Goal: Task Accomplishment & Management: Complete application form

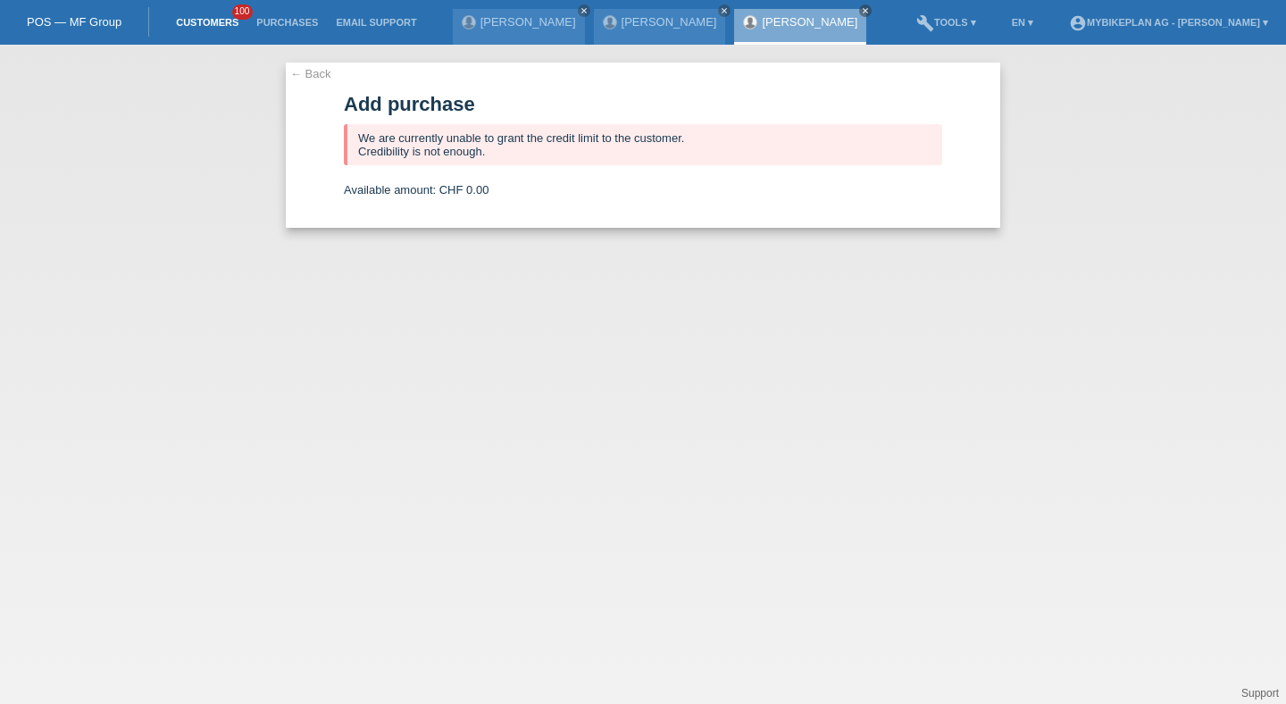
click at [213, 24] on link "Customers" at bounding box center [207, 22] width 80 height 11
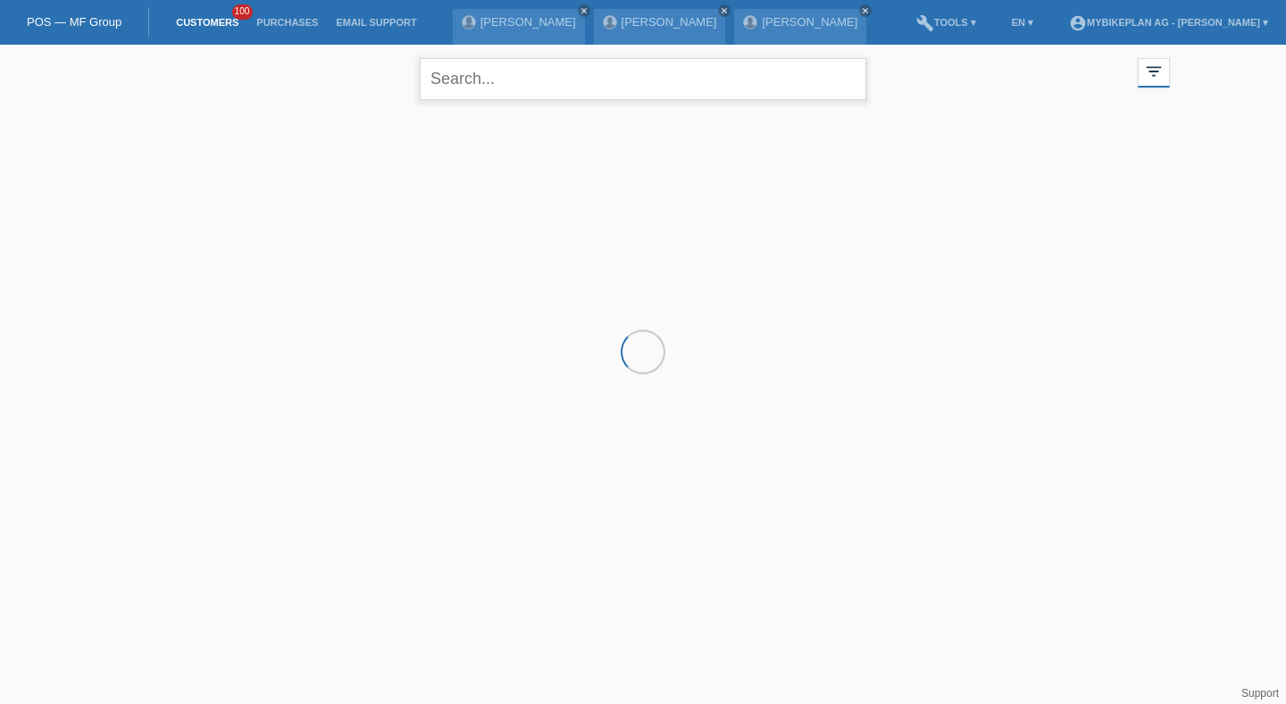
click at [499, 90] on input "text" at bounding box center [643, 79] width 447 height 42
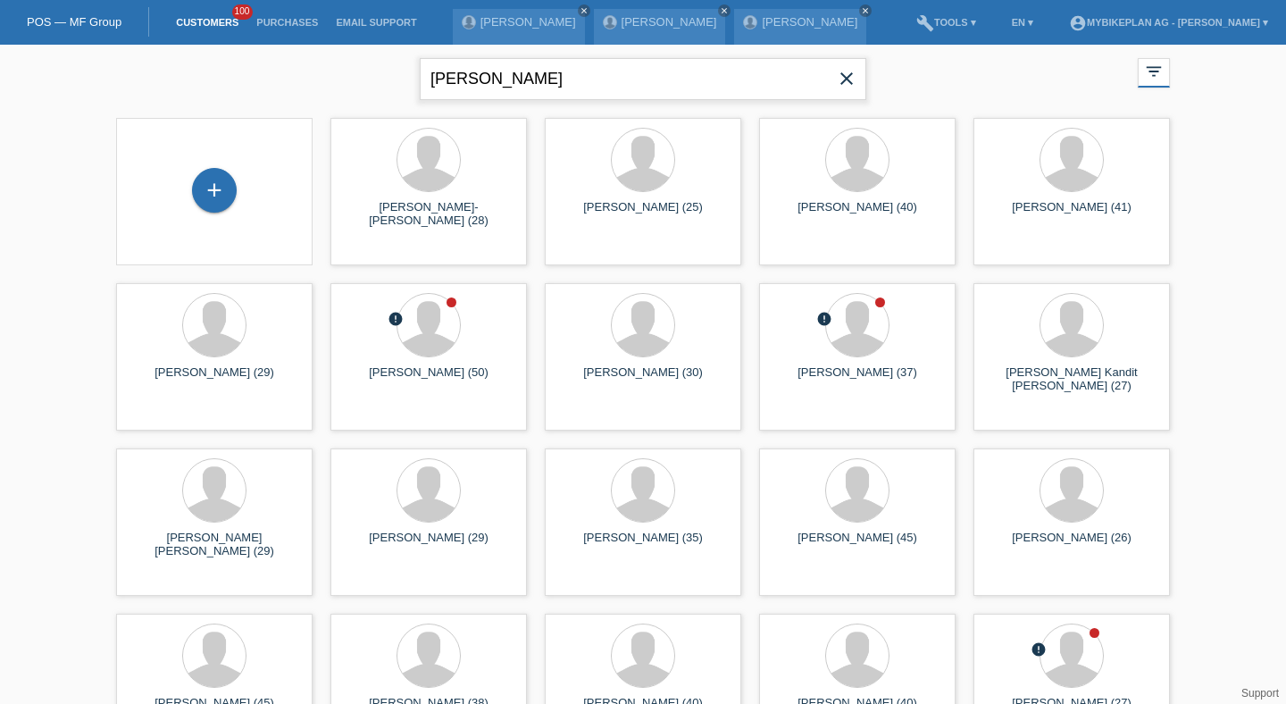
click at [449, 83] on input "lukas" at bounding box center [643, 79] width 447 height 42
type input "fabian"
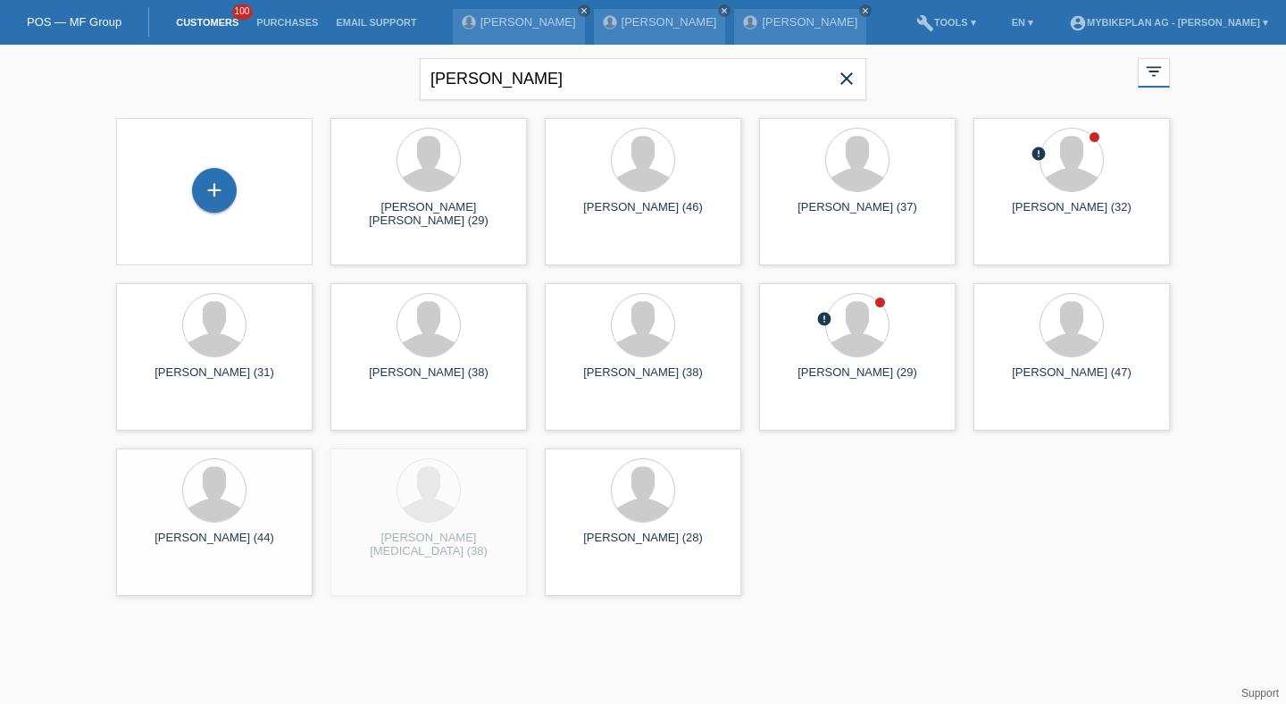
click at [238, 184] on div "+" at bounding box center [214, 191] width 168 height 47
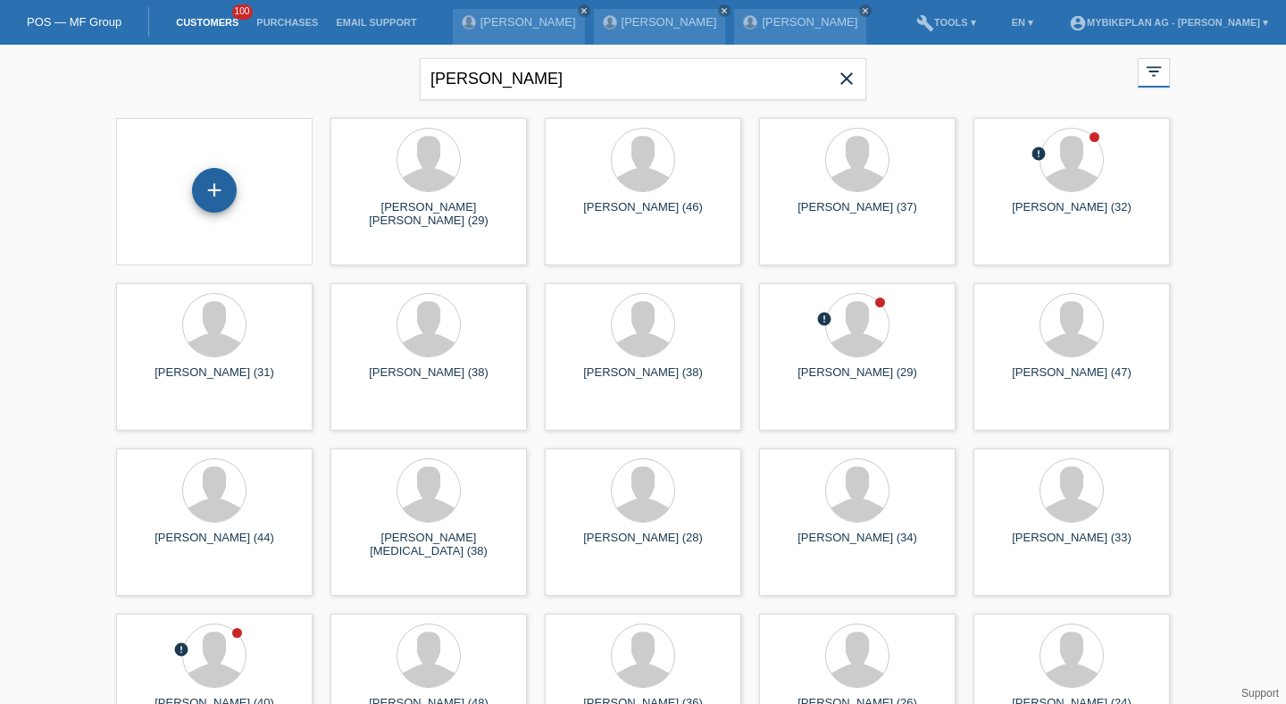
click at [215, 194] on div "+" at bounding box center [214, 190] width 45 height 45
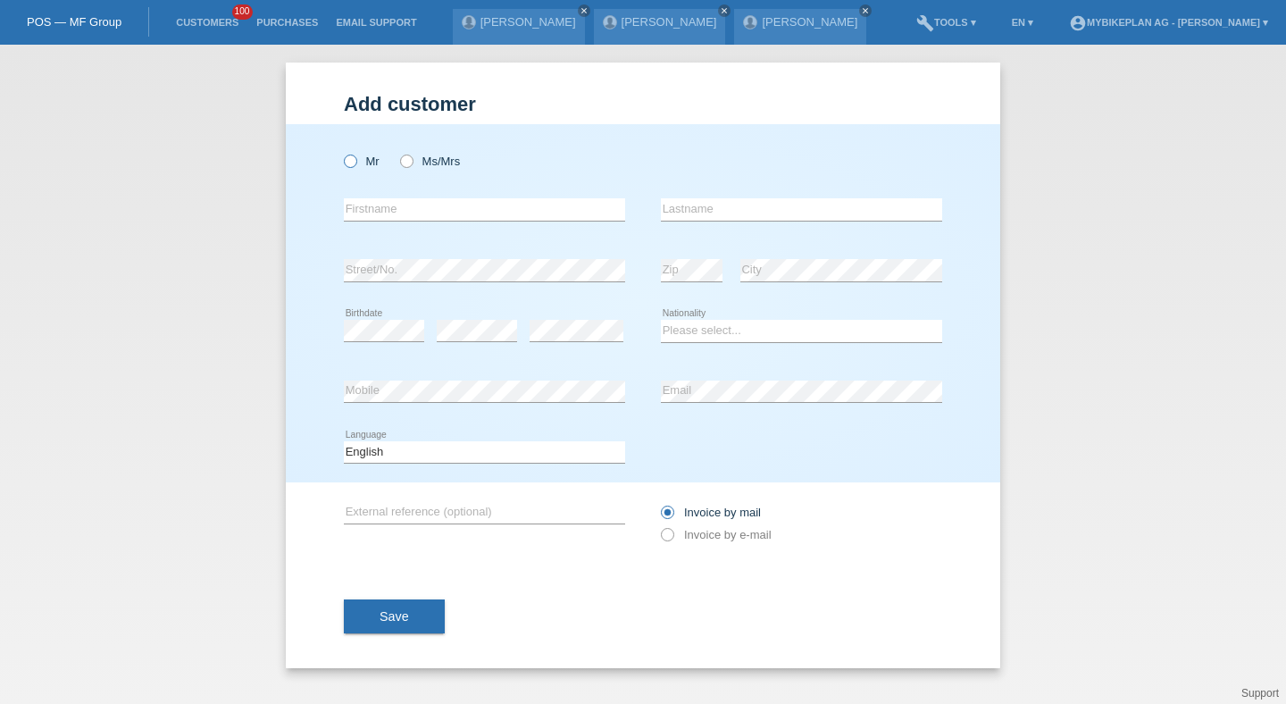
click at [365, 163] on label "Mr" at bounding box center [362, 161] width 36 height 13
click at [356, 163] on input "Mr" at bounding box center [350, 161] width 12 height 12
radio input "true"
click at [386, 206] on input "text" at bounding box center [484, 209] width 281 height 22
type input "Lukas"
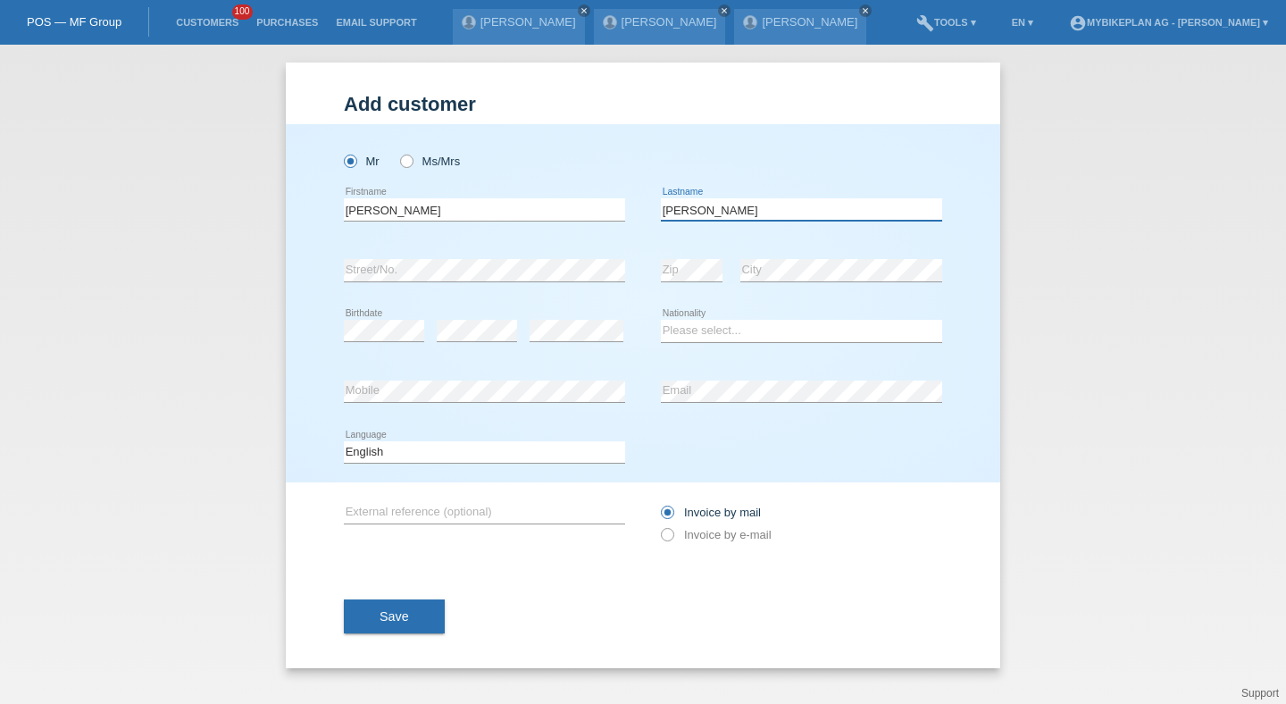
type input "Fabian"
click at [694, 325] on select "Please select... Switzerland Austria Germany Liechtenstein ------------ Afghani…" at bounding box center [801, 330] width 281 height 21
click at [661, 321] on select "Please select... Switzerland Austria Germany Liechtenstein ------------ Afghani…" at bounding box center [801, 330] width 281 height 21
click at [666, 339] on select "Please select... Switzerland Austria Germany Liechtenstein ------------ Afghani…" at bounding box center [801, 330] width 281 height 21
select select "SK"
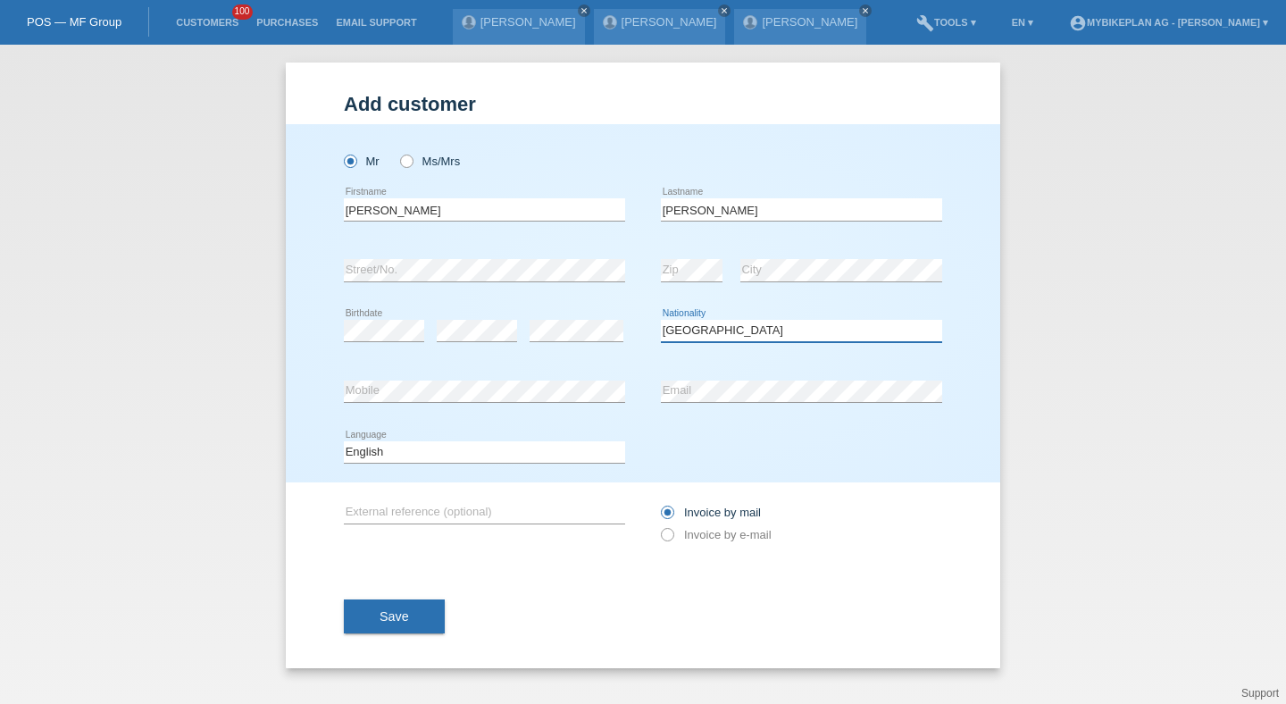
click at [661, 321] on select "Please select... Switzerland Austria Germany Liechtenstein ------------ Afghani…" at bounding box center [801, 330] width 281 height 21
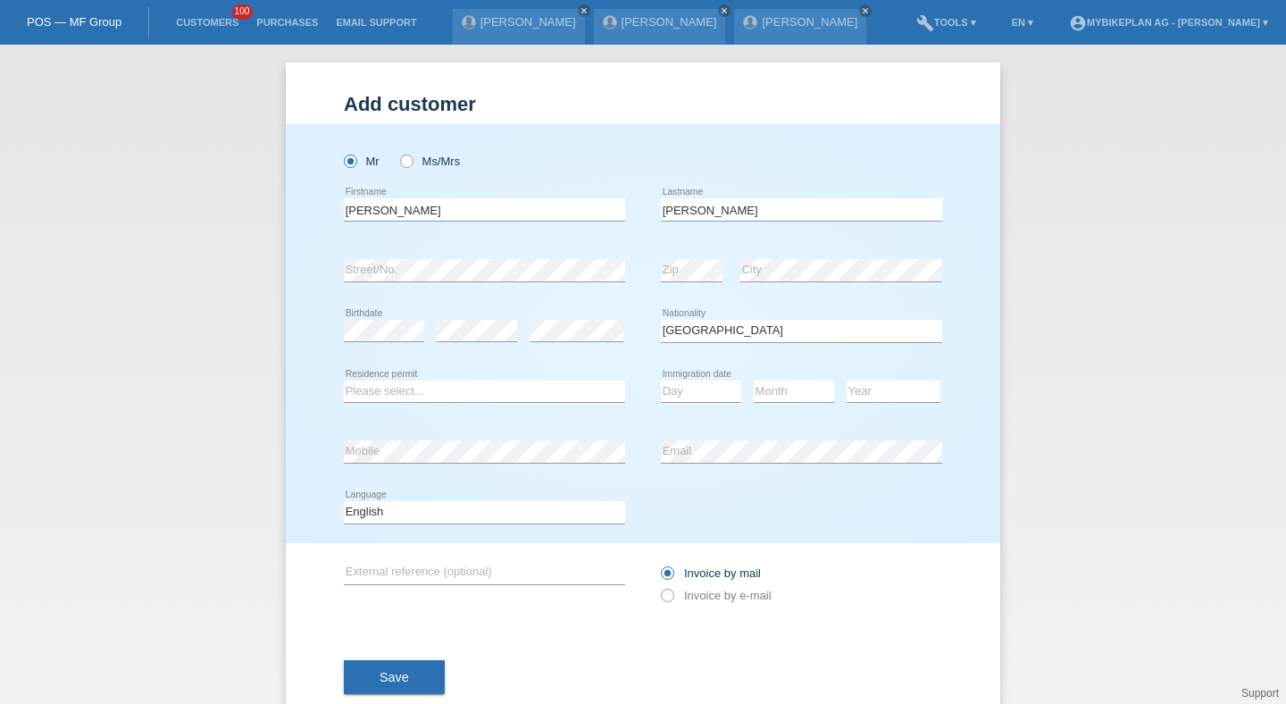
click at [465, 374] on div "Please select... C B B - Refugee status Other error Residence permit" at bounding box center [484, 392] width 281 height 61
click at [463, 384] on select "Please select... C B B - Refugee status Other" at bounding box center [484, 391] width 281 height 21
select select "B"
click at [344, 381] on select "Please select... C B B - Refugee status Other" at bounding box center [484, 391] width 281 height 21
click at [708, 412] on div "Day 01 02 03 04 05 06 07 08 09 10 11 12 13 14 15 16" at bounding box center [701, 392] width 80 height 61
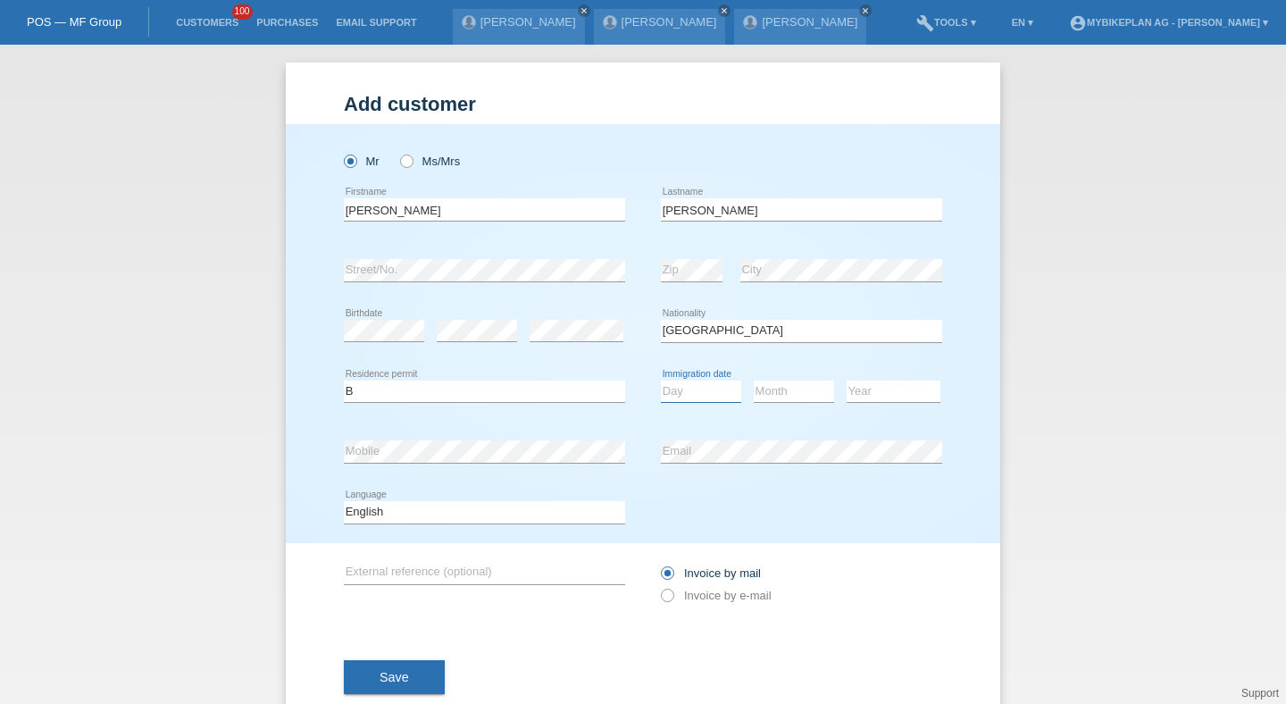
click at [708, 392] on select "Day 01 02 03 04 05 06 07 08 09 10 11" at bounding box center [701, 391] width 80 height 21
select select "02"
click at [661, 381] on select "Day 01 02 03 04 05 06 07 08 09 10 11" at bounding box center [701, 391] width 80 height 21
click at [767, 395] on select "Month 01 02 03 04 05 06 07 08 09 10 11" at bounding box center [794, 391] width 80 height 21
select select "09"
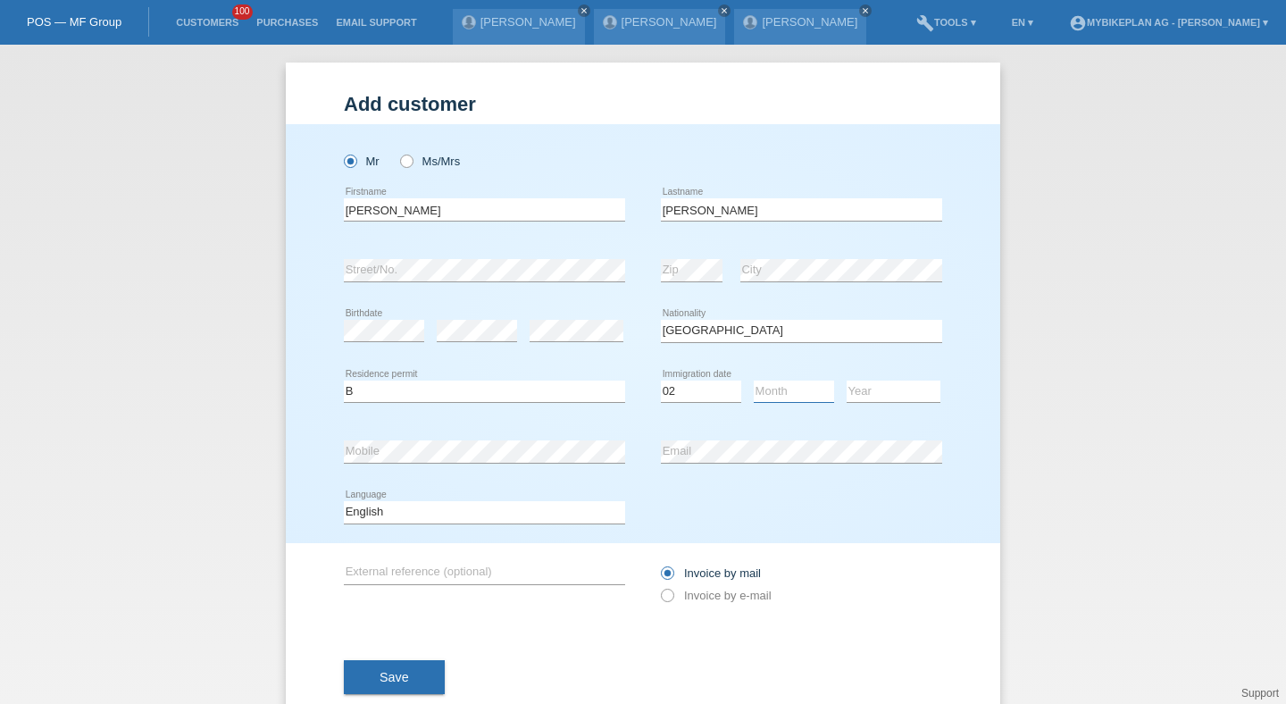
click at [754, 381] on select "Month 01 02 03 04 05 06 07 08 09 10 11" at bounding box center [794, 391] width 80 height 21
click at [868, 404] on div "Year 2025 2024 2023 2022 2021 2020 2019 2018 2017" at bounding box center [894, 392] width 94 height 61
click at [868, 403] on icon at bounding box center [894, 402] width 94 height 1
click at [868, 402] on select "Year 2025 2024 2023 2022 2021 2020 2019 2018 2017 2016 2015 2014 2013 2012 2011…" at bounding box center [894, 391] width 94 height 21
select select "2015"
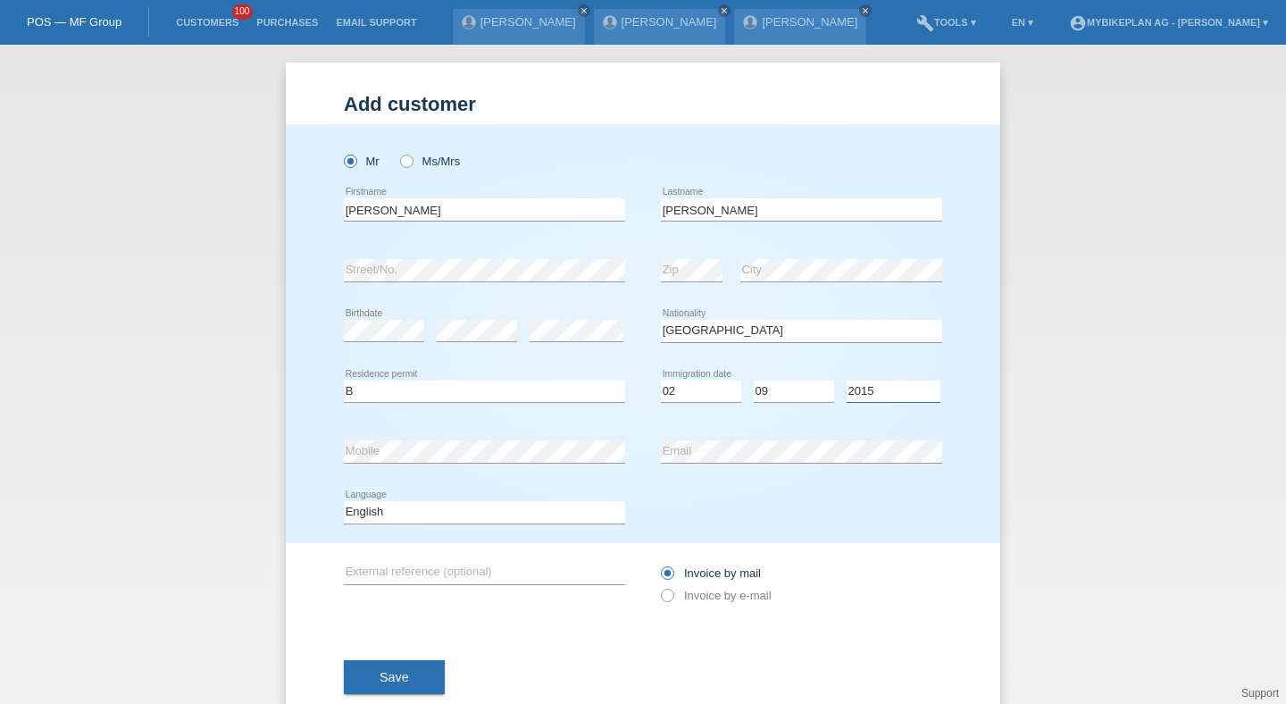
click at [847, 381] on select "Year 2025 2024 2023 2022 2021 2020 2019 2018 2017 2016 2015 2014 2013 2012 2011…" at bounding box center [894, 391] width 94 height 21
click at [780, 433] on div "error Email" at bounding box center [801, 452] width 281 height 61
click at [515, 516] on select "Deutsch Français Italiano English" at bounding box center [484, 511] width 281 height 21
select select "de"
click at [344, 502] on select "Deutsch Français Italiano English" at bounding box center [484, 511] width 281 height 21
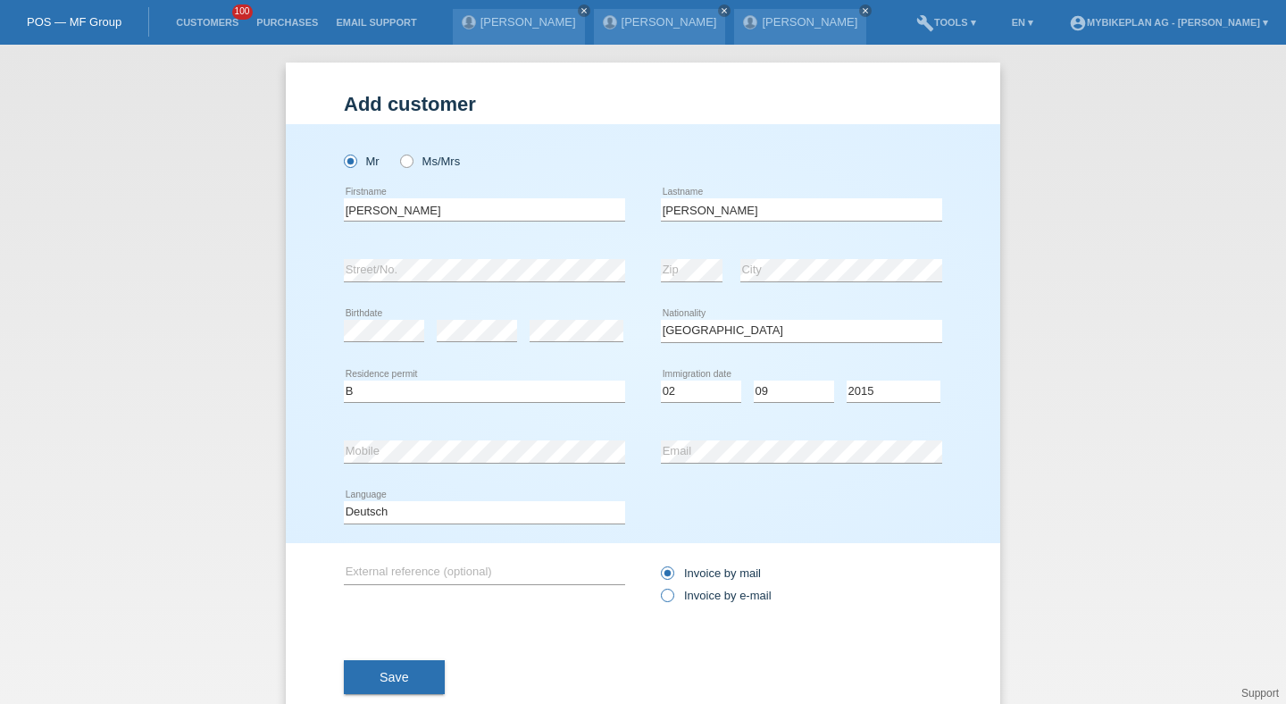
click at [677, 596] on label "Invoice by e-mail" at bounding box center [716, 595] width 111 height 13
click at [673, 596] on input "Invoice by e-mail" at bounding box center [667, 600] width 12 height 22
radio input "true"
click at [411, 675] on button "Save" at bounding box center [394, 677] width 101 height 34
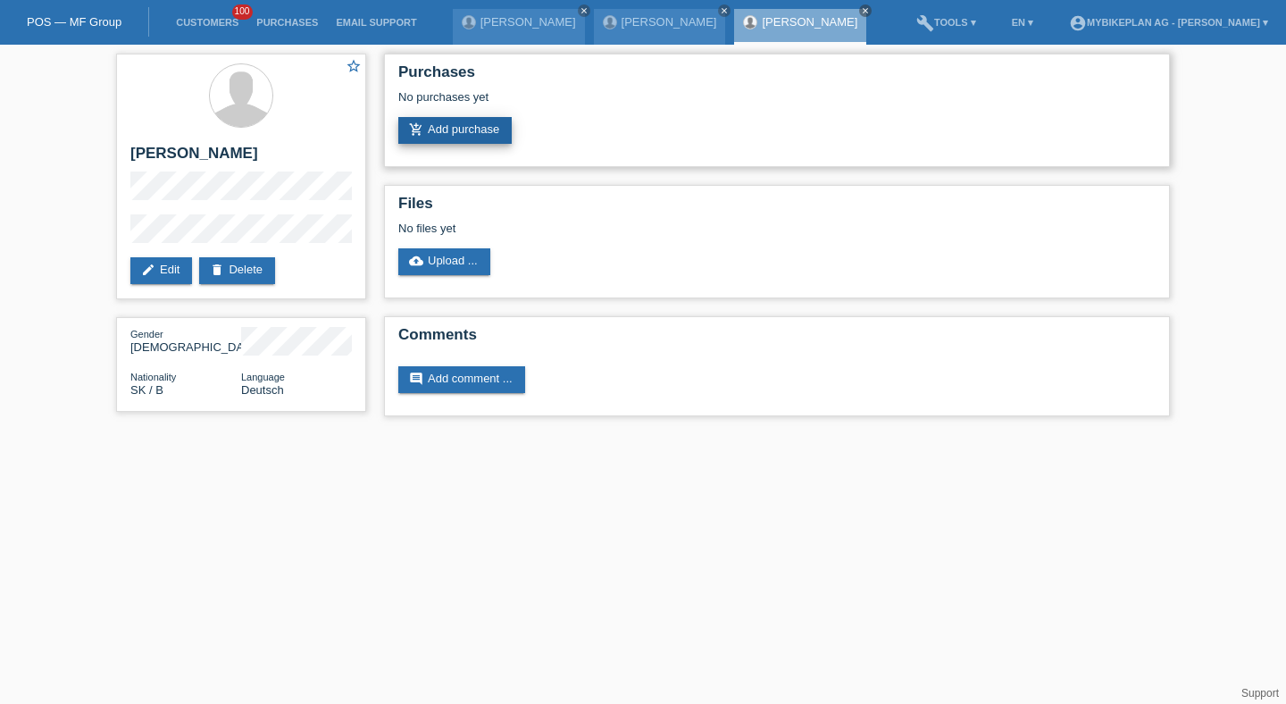
click at [466, 122] on link "add_shopping_cart Add purchase" at bounding box center [454, 130] width 113 height 27
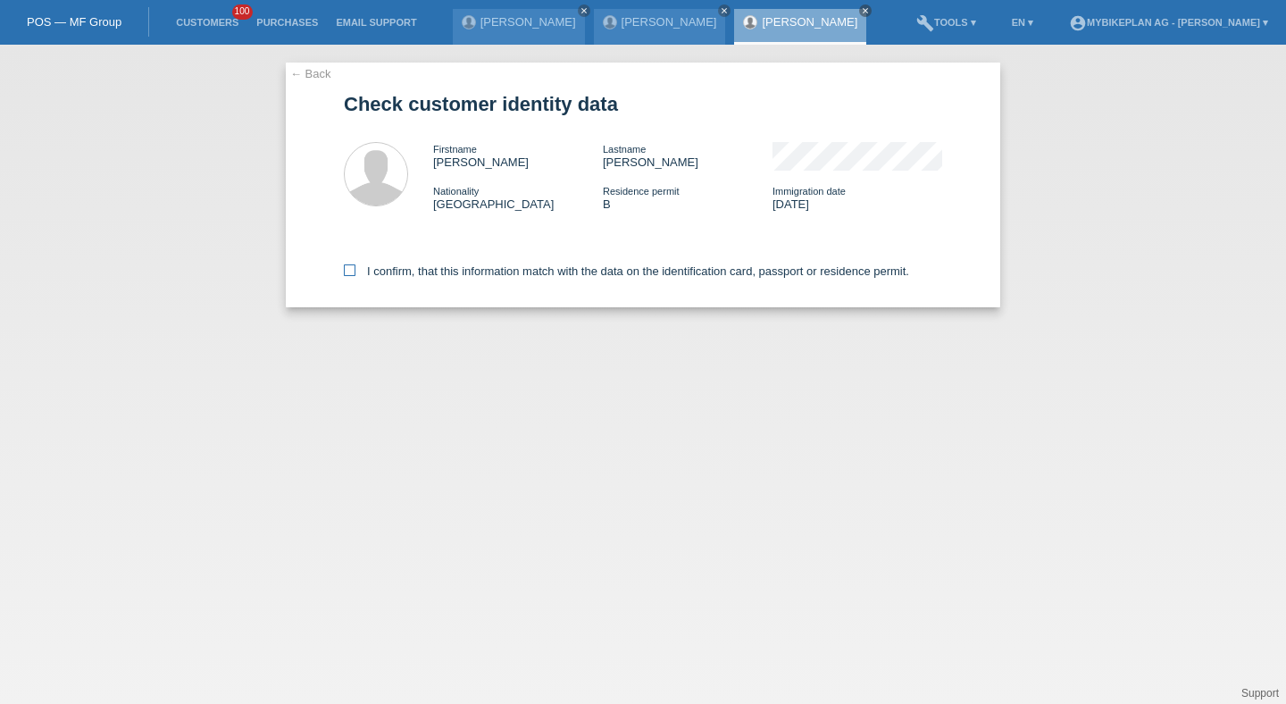
click at [411, 278] on label "I confirm, that this information match with the data on the identification card…" at bounding box center [627, 270] width 566 height 13
click at [356, 276] on input "I confirm, that this information match with the data on the identification card…" at bounding box center [350, 270] width 12 height 12
checkbox input "true"
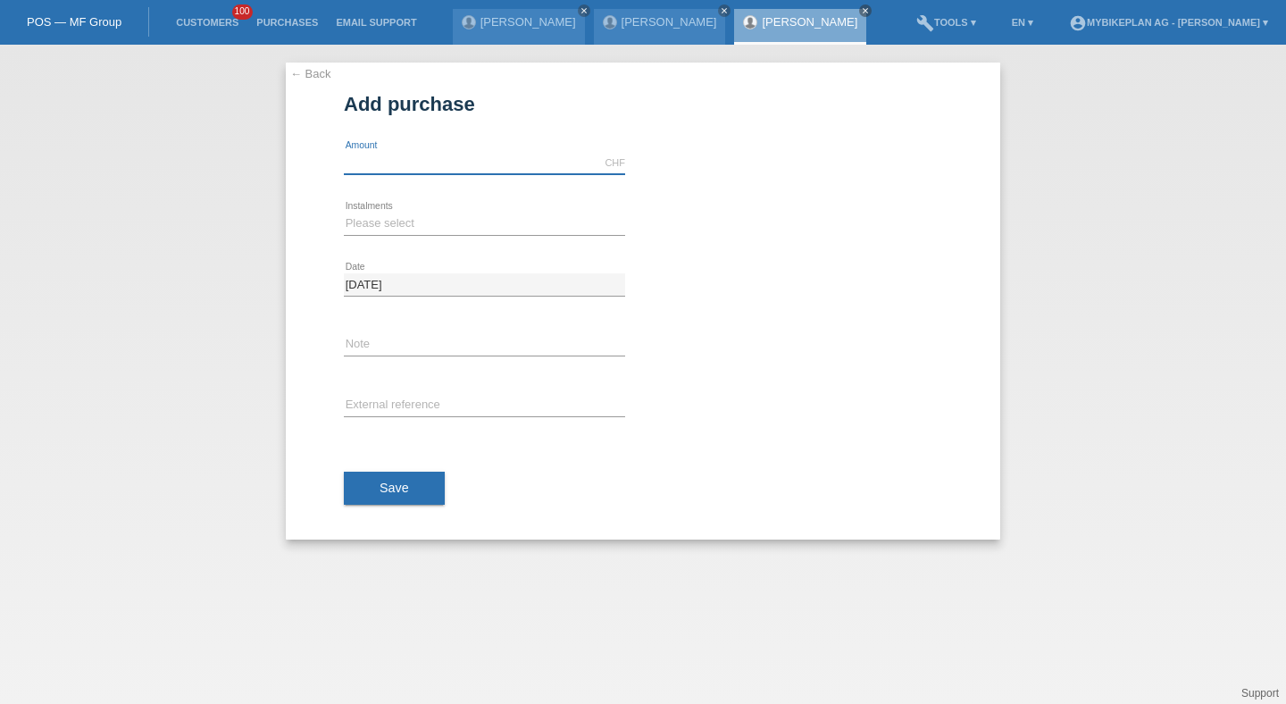
click at [421, 154] on input "text" at bounding box center [484, 163] width 281 height 22
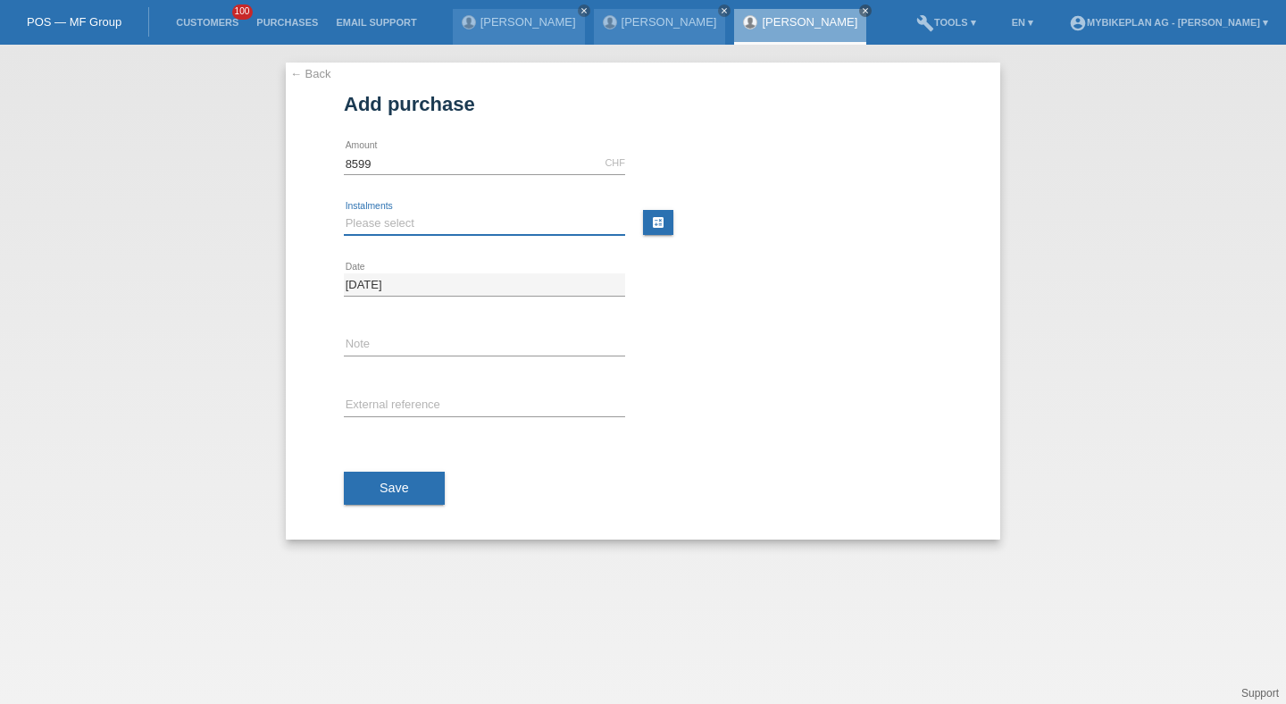
type input "8599.00"
click at [366, 216] on select "Please select 6 instalments 12 instalments 18 instalments 24 instalments 36 ins…" at bounding box center [484, 223] width 281 height 21
select select "488"
click at [344, 213] on select "Please select 6 instalments 12 instalments 18 instalments 24 instalments 36 ins…" at bounding box center [484, 223] width 281 height 21
click at [373, 398] on input "text" at bounding box center [484, 406] width 281 height 22
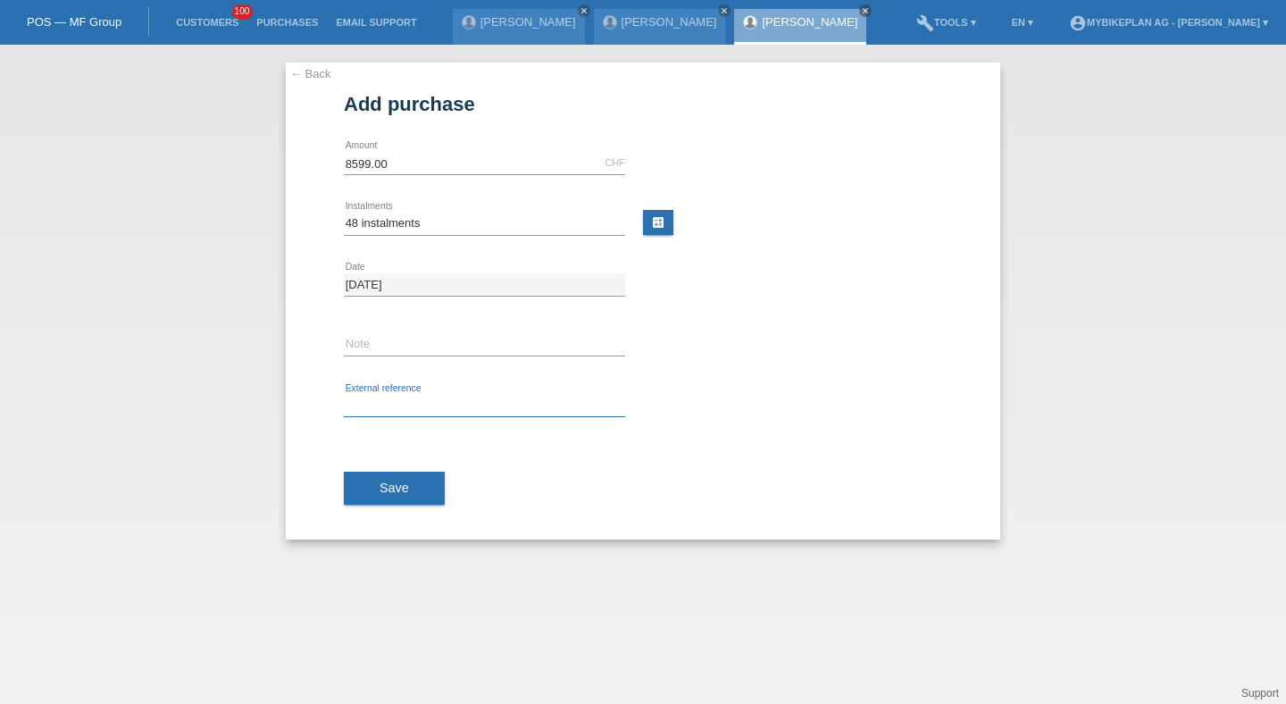
paste input "45457570306"
type input "45457570306"
click at [373, 480] on button "Save" at bounding box center [394, 489] width 101 height 34
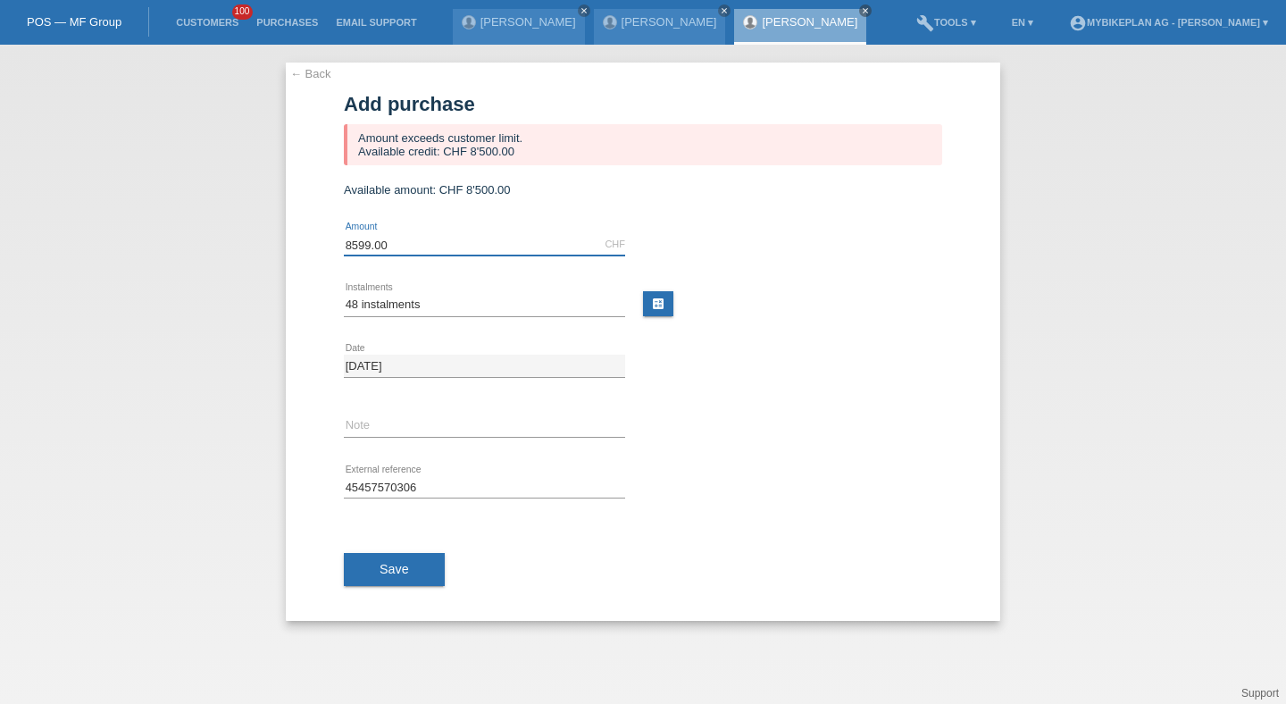
click at [424, 239] on input "8599.00" at bounding box center [484, 244] width 281 height 22
type input "8500.00"
click at [402, 573] on span "Save" at bounding box center [394, 569] width 29 height 14
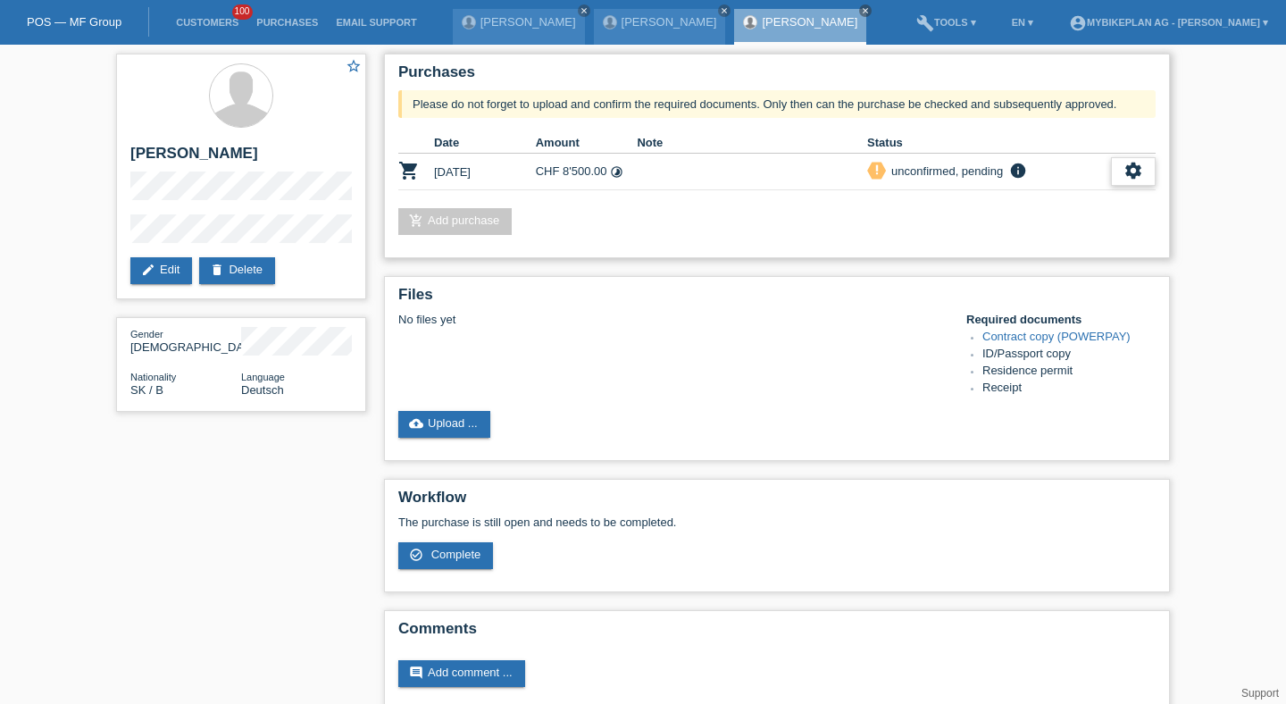
click at [1152, 170] on div "settings" at bounding box center [1133, 171] width 45 height 29
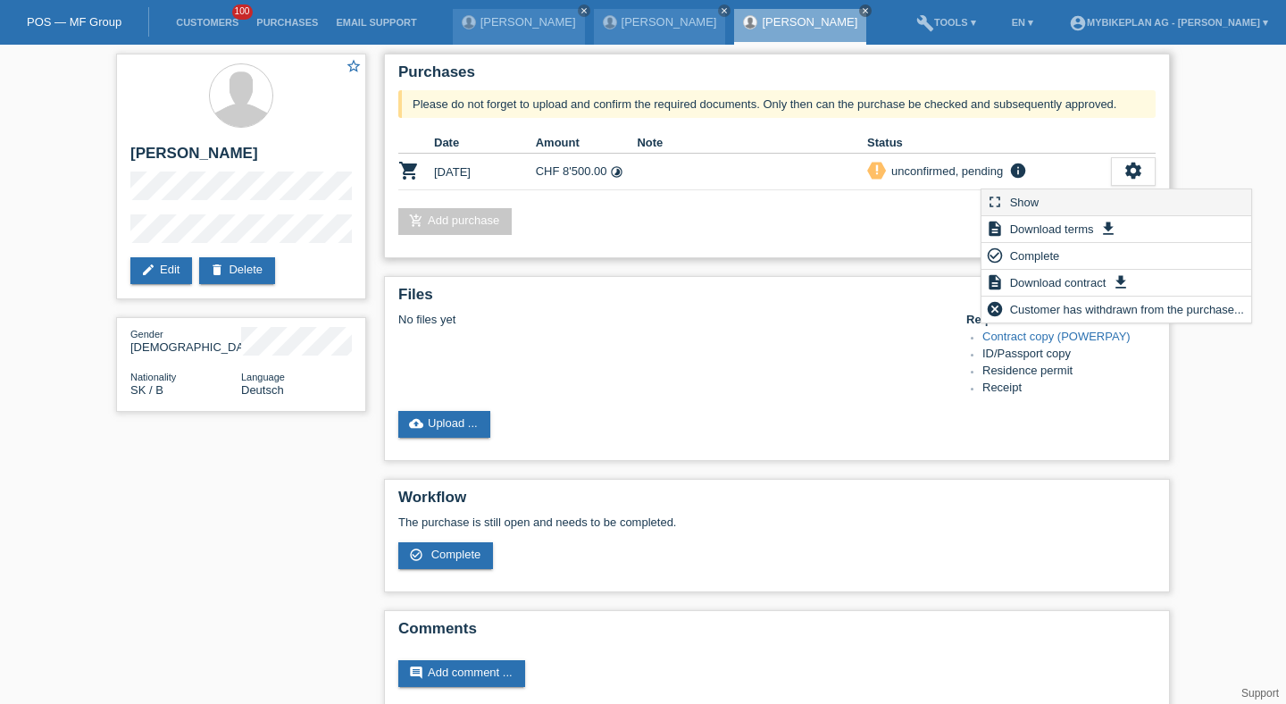
click at [1104, 194] on div "fullscreen Show" at bounding box center [1117, 202] width 270 height 27
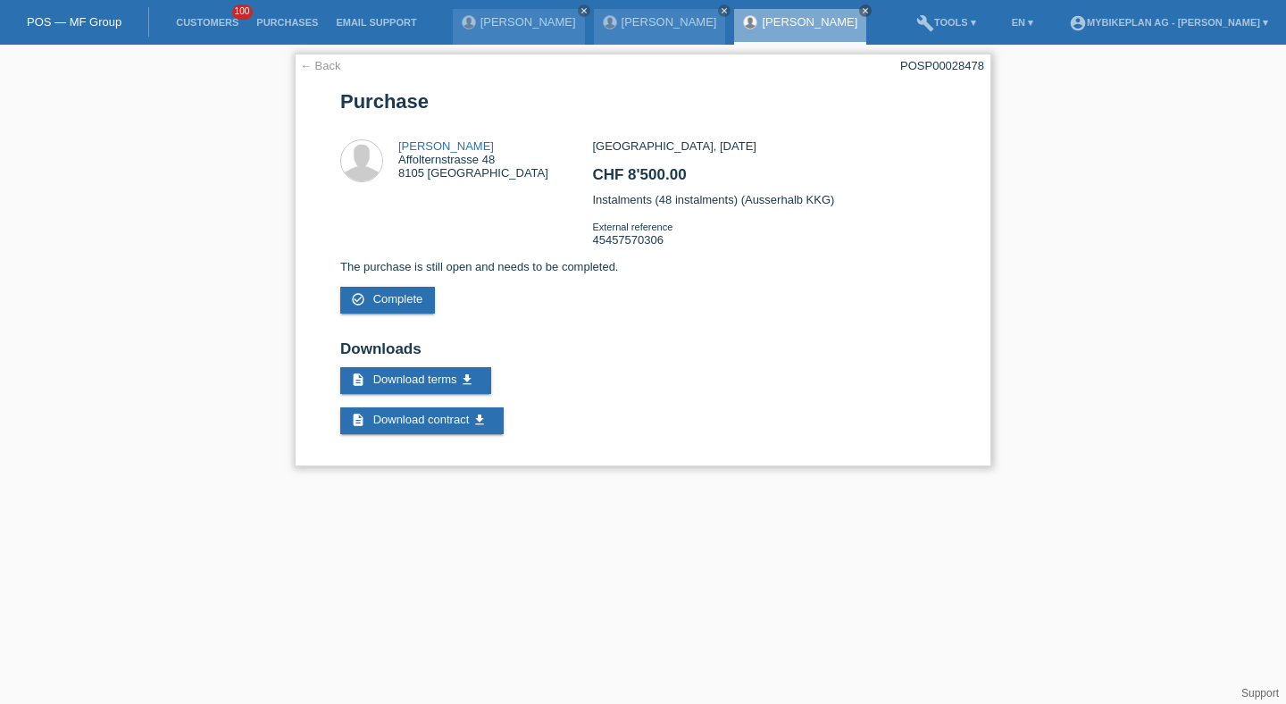
click at [905, 64] on div "POSP00028478" at bounding box center [943, 65] width 84 height 13
